Goal: Task Accomplishment & Management: Use online tool/utility

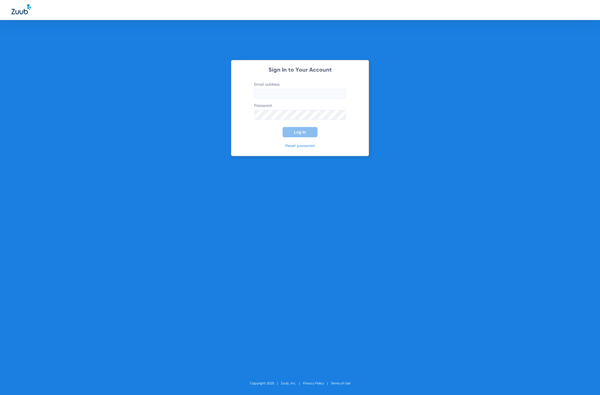
type input "[EMAIL_ADDRESS][DOMAIN_NAME]"
click at [297, 128] on button "Log In" at bounding box center [299, 132] width 35 height 10
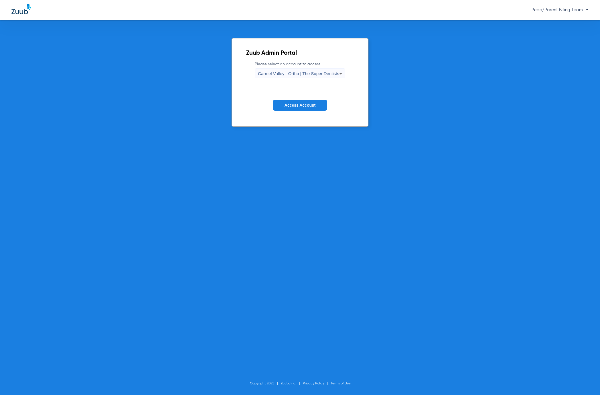
click at [317, 68] on mat-select "Carmel Valley - Ortho | The Super Dentists" at bounding box center [300, 73] width 90 height 10
click at [317, 71] on div "Carmel Valley - Ortho | The Super Dentists" at bounding box center [298, 74] width 81 height 10
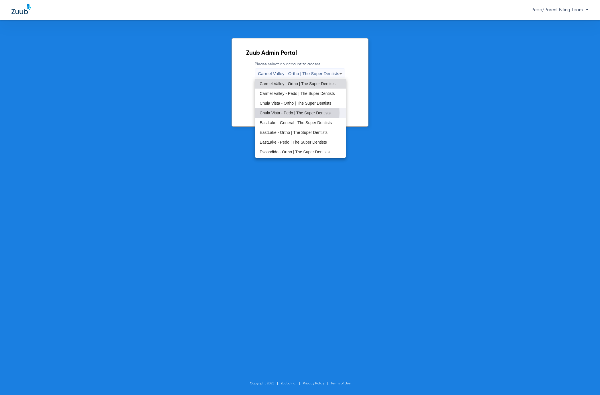
click at [289, 113] on span "Chula Vista - Pedo | The Super Dentists" at bounding box center [294, 113] width 71 height 4
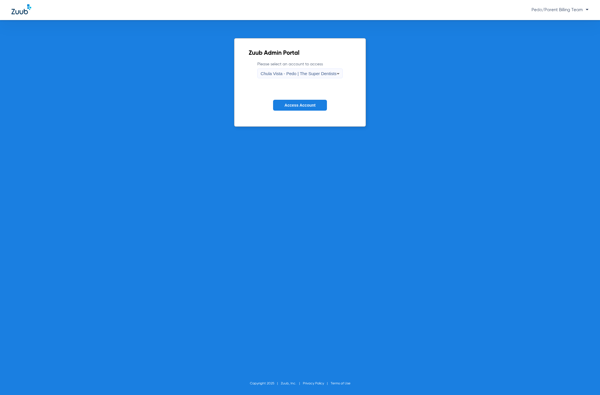
click at [290, 112] on form "Please select an account to access [GEOGRAPHIC_DATA] - Pedo | The Super Dentist…" at bounding box center [300, 90] width 102 height 58
click at [290, 109] on button "Access Account" at bounding box center [300, 105] width 54 height 11
